Goal: Task Accomplishment & Management: Use online tool/utility

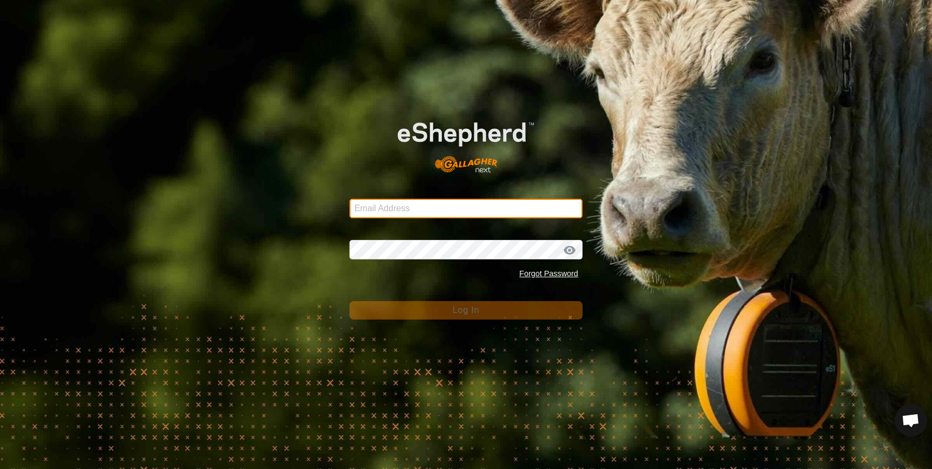
type input "[EMAIL_ADDRESS][DOMAIN_NAME]"
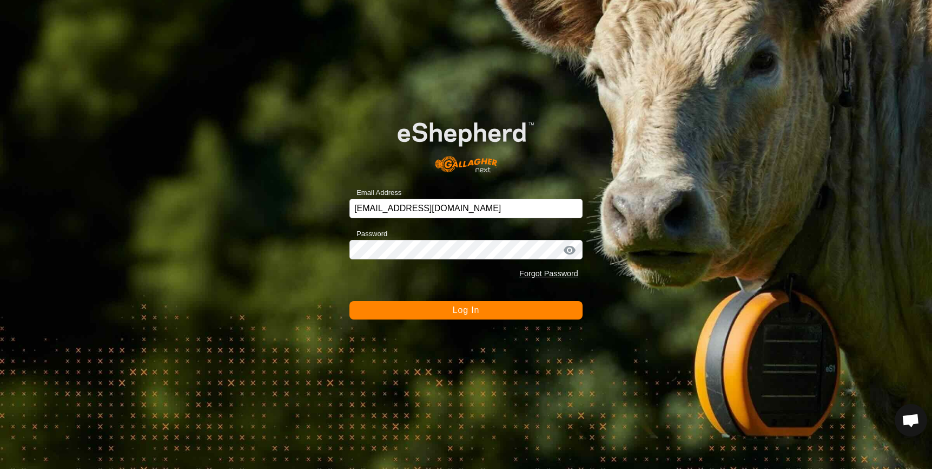
click at [502, 315] on button "Log In" at bounding box center [466, 310] width 233 height 18
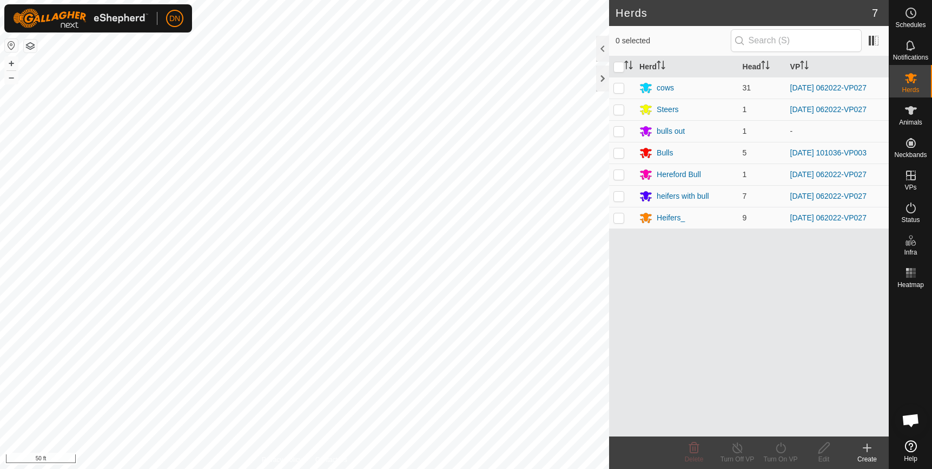
click at [912, 418] on span "Open chat" at bounding box center [911, 420] width 18 height 15
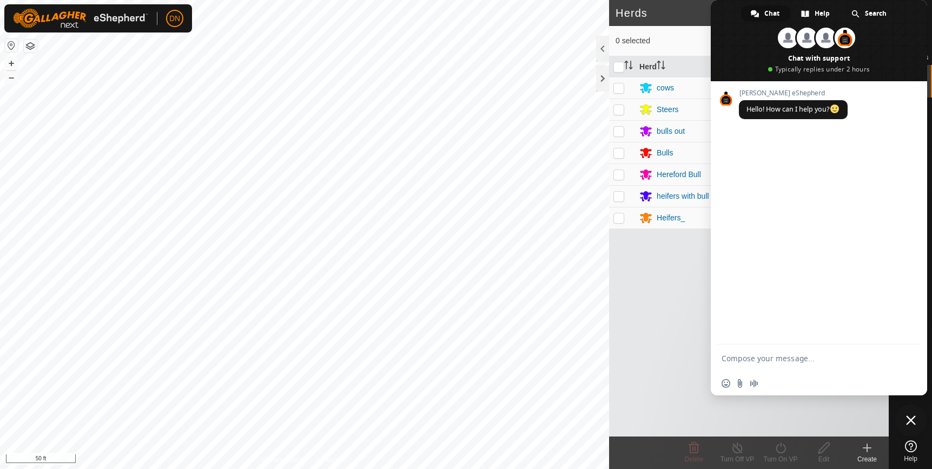
click at [629, 313] on div "Herd Head VP cows 31 [DATE] 062022-VP027 Steers 1 [DATE] 062022-VP027 bulls out…" at bounding box center [749, 246] width 280 height 380
click at [910, 420] on span "Close chat" at bounding box center [911, 420] width 10 height 10
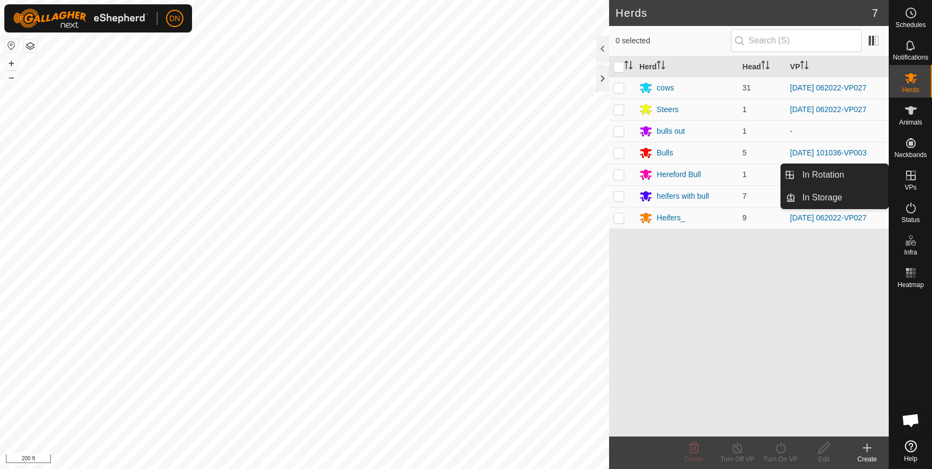
click at [828, 175] on link "In Rotation" at bounding box center [842, 175] width 93 height 22
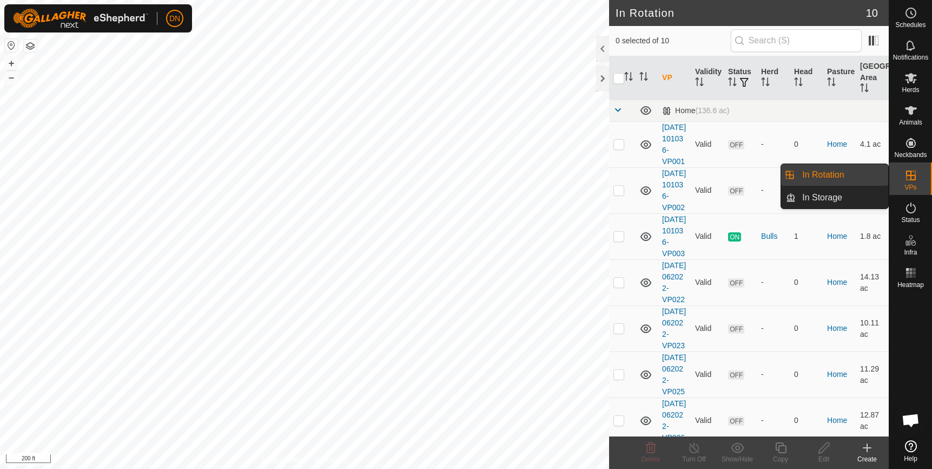
click at [813, 173] on link "In Rotation" at bounding box center [842, 175] width 93 height 22
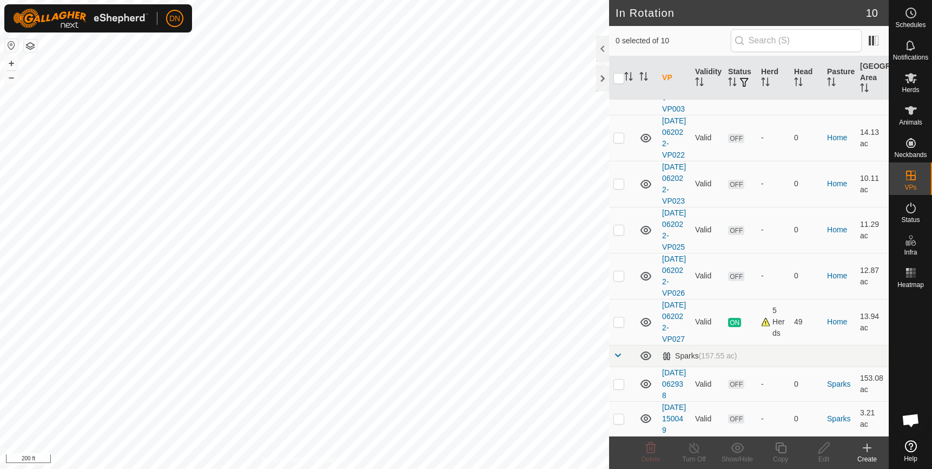
scroll to position [259, 0]
click at [616, 317] on p-checkbox at bounding box center [619, 321] width 11 height 9
checkbox input "true"
click at [781, 447] on icon at bounding box center [781, 447] width 14 height 13
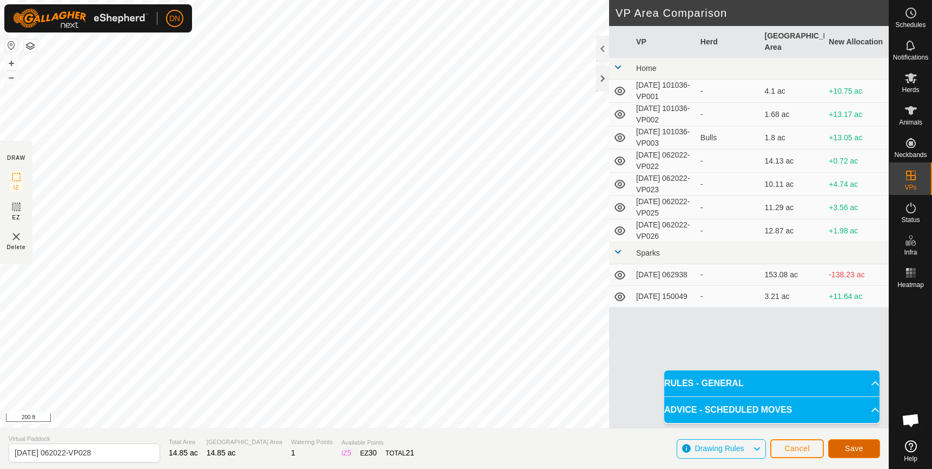
click at [871, 447] on button "Save" at bounding box center [854, 448] width 52 height 19
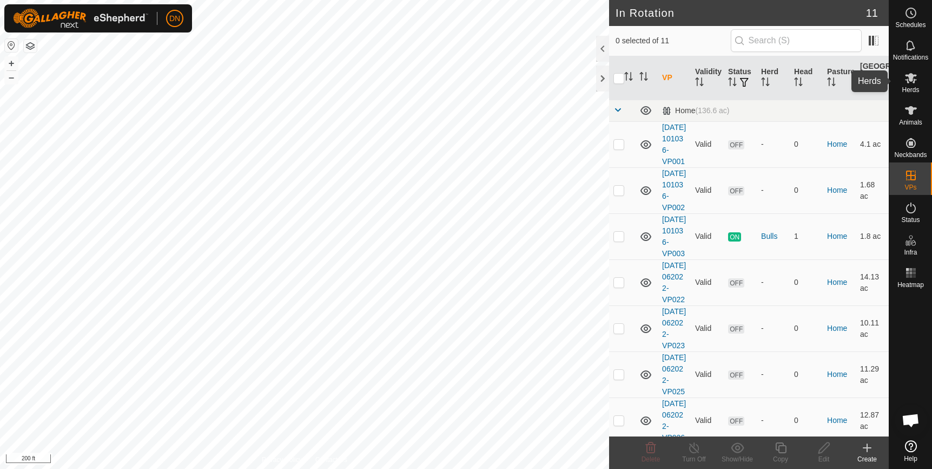
click at [906, 75] on icon at bounding box center [911, 78] width 12 height 10
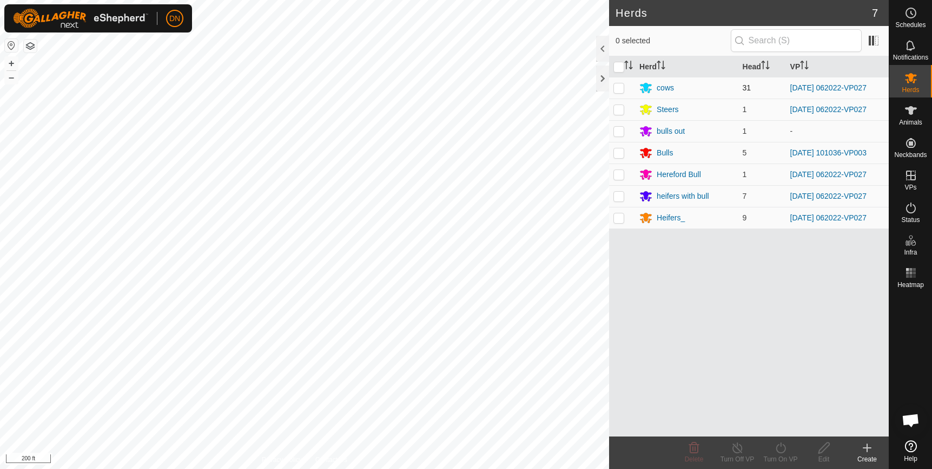
click at [616, 91] on p-checkbox at bounding box center [619, 87] width 11 height 9
checkbox input "true"
click at [619, 107] on p-checkbox at bounding box center [619, 109] width 11 height 9
checkbox input "true"
drag, startPoint x: 616, startPoint y: 172, endPoint x: 617, endPoint y: 184, distance: 11.9
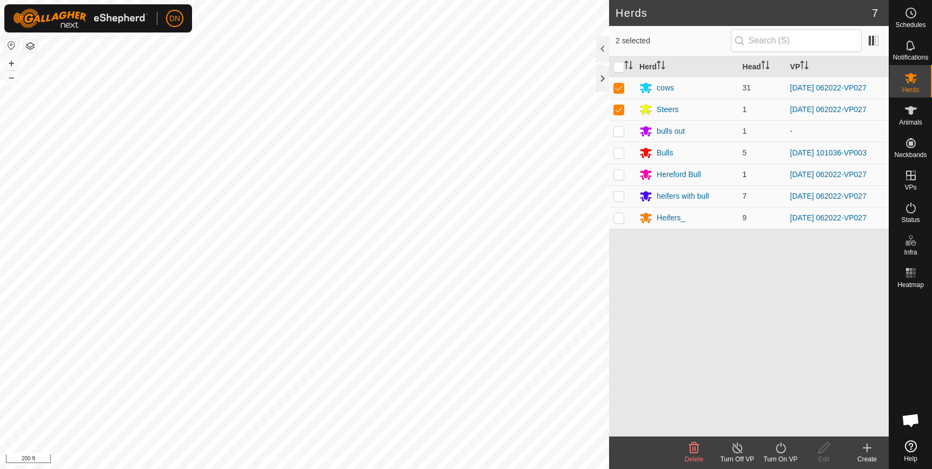
click at [616, 175] on p-checkbox at bounding box center [619, 174] width 11 height 9
checkbox input "true"
drag, startPoint x: 619, startPoint y: 198, endPoint x: 620, endPoint y: 208, distance: 10.3
click at [619, 203] on td at bounding box center [622, 196] width 26 height 22
checkbox input "true"
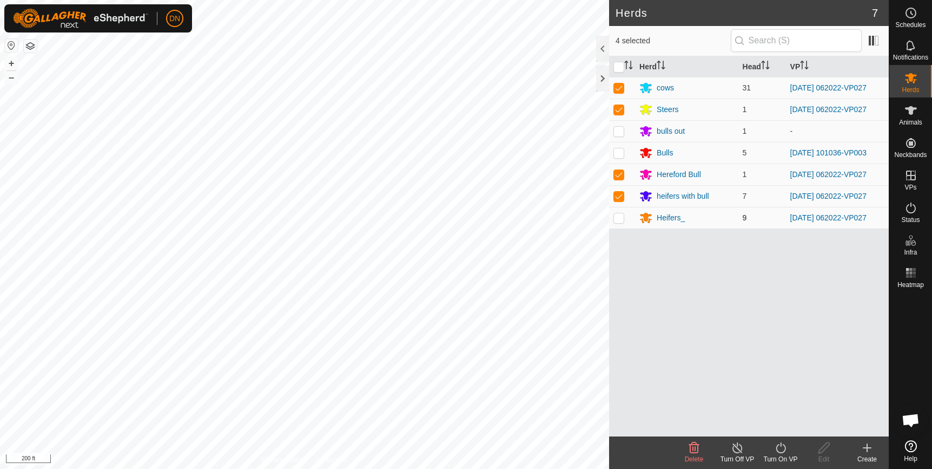
click at [621, 218] on p-checkbox at bounding box center [619, 217] width 11 height 9
checkbox input "true"
click at [782, 448] on icon at bounding box center [781, 447] width 14 height 13
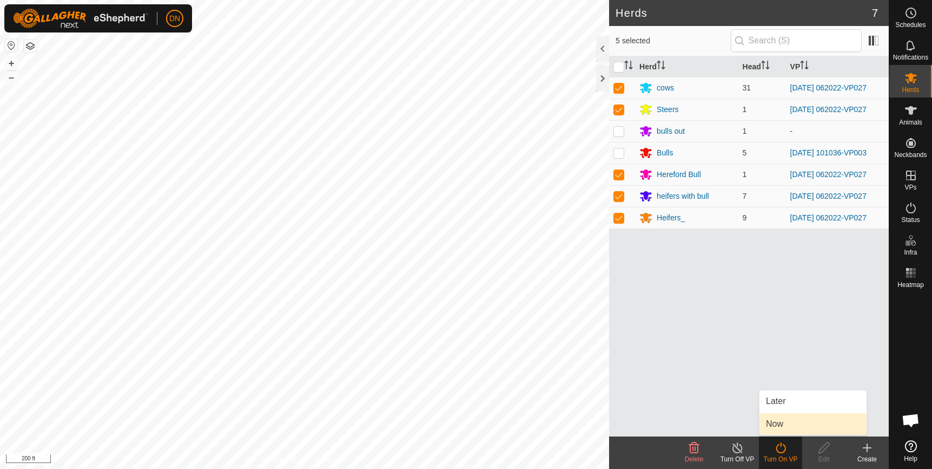
click at [777, 429] on link "Now" at bounding box center [813, 424] width 107 height 22
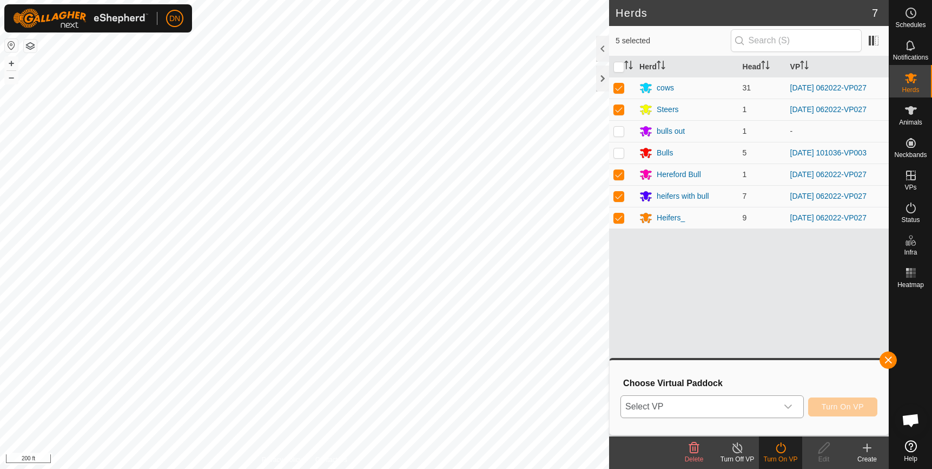
click at [784, 404] on div "dropdown trigger" at bounding box center [789, 407] width 22 height 22
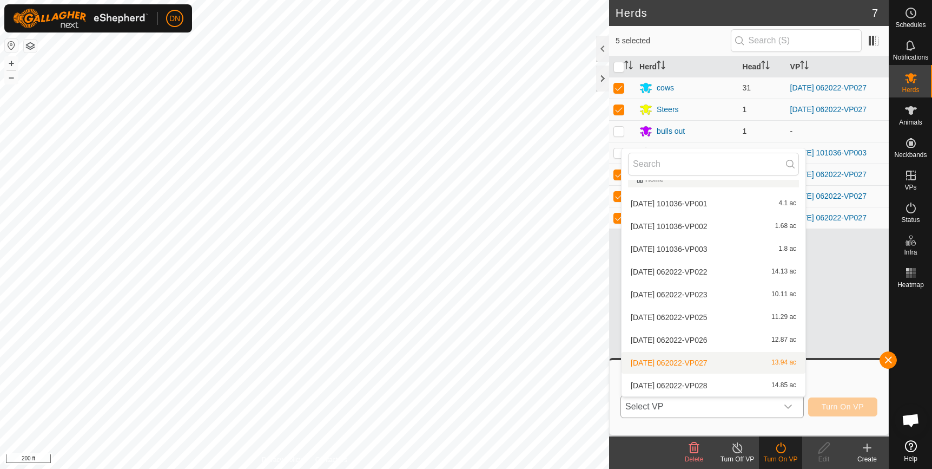
scroll to position [66, 0]
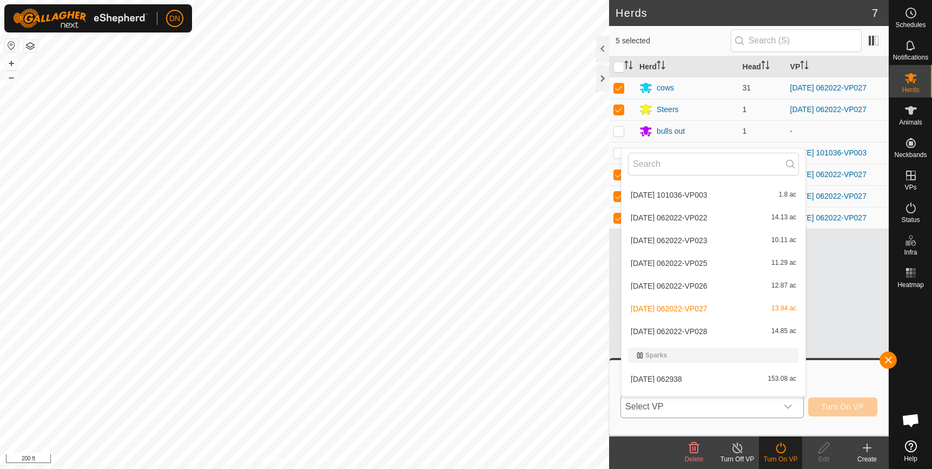
click at [699, 331] on li "[DATE] 062022-VP028 14.85 ac" at bounding box center [714, 331] width 184 height 22
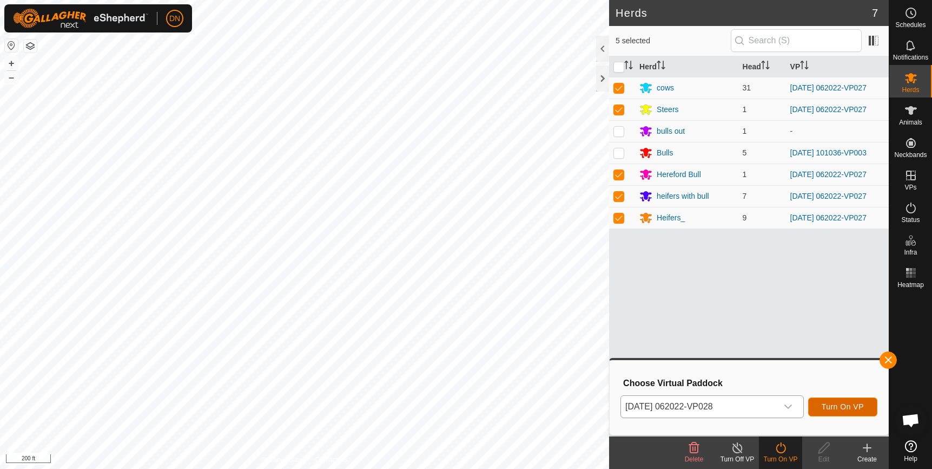
click at [822, 405] on button "Turn On VP" at bounding box center [842, 406] width 69 height 19
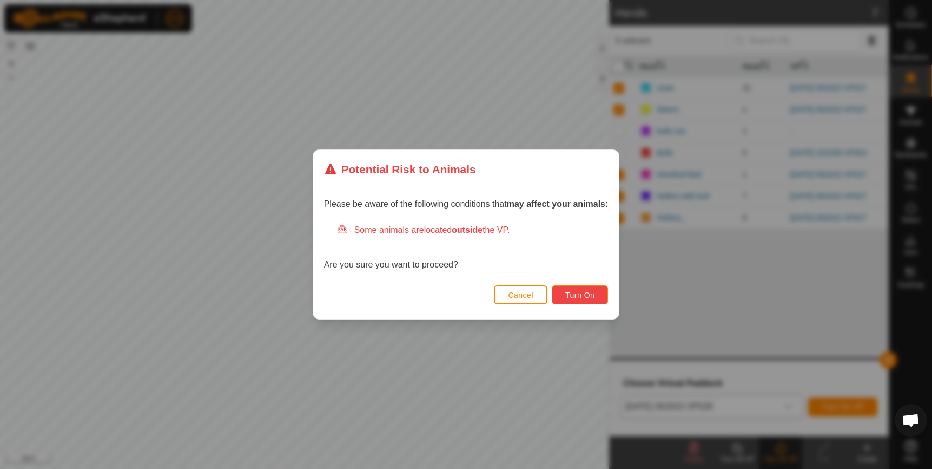
click at [580, 292] on span "Turn On" at bounding box center [579, 295] width 29 height 9
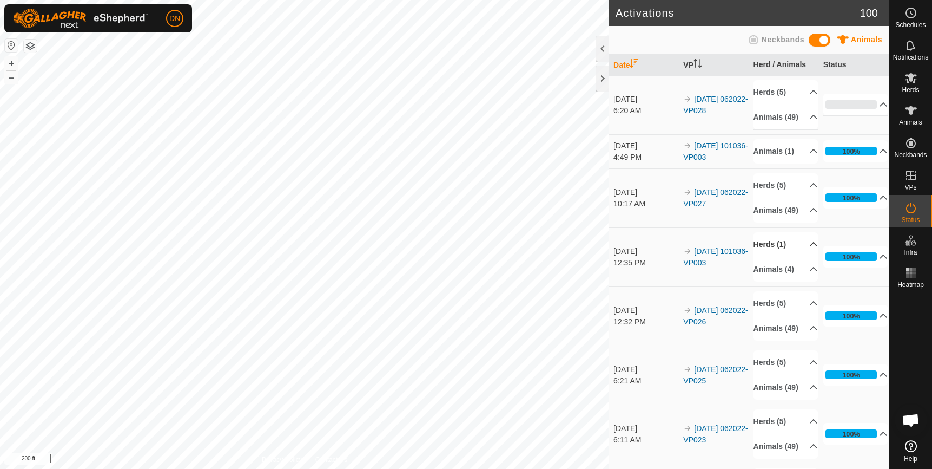
click at [799, 273] on div "Activations 100 Animals Neckbands Date VP Herd / Animals Status [DATE] 6:20 AM …" at bounding box center [444, 234] width 889 height 469
